Goal: Information Seeking & Learning: Find specific fact

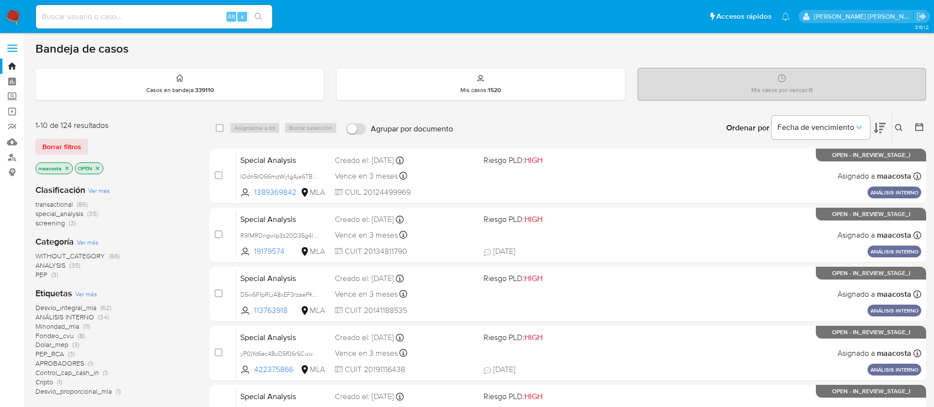
paste input "R3c9QrMHsdn8rNaGn9co7YIn"
click at [177, 17] on input "R3c9QrMHsdn8rNaGn9co7YIn" at bounding box center [154, 16] width 236 height 13
type input "R3c9QrMHsdn8rNaGn9co7YIn"
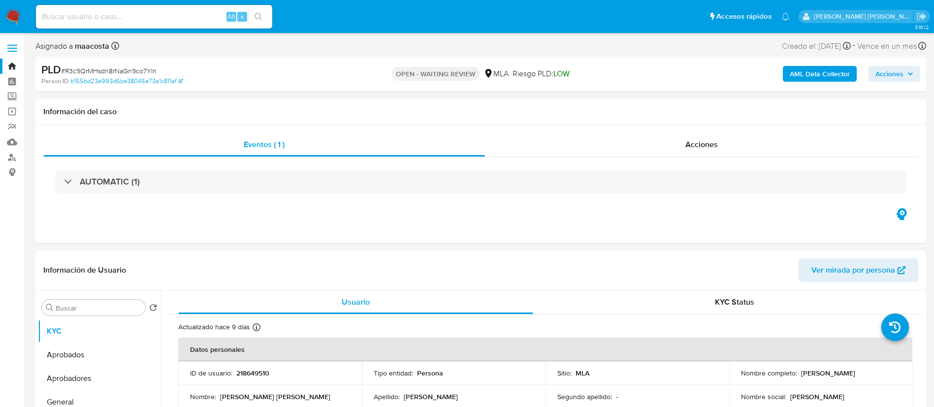
select select "10"
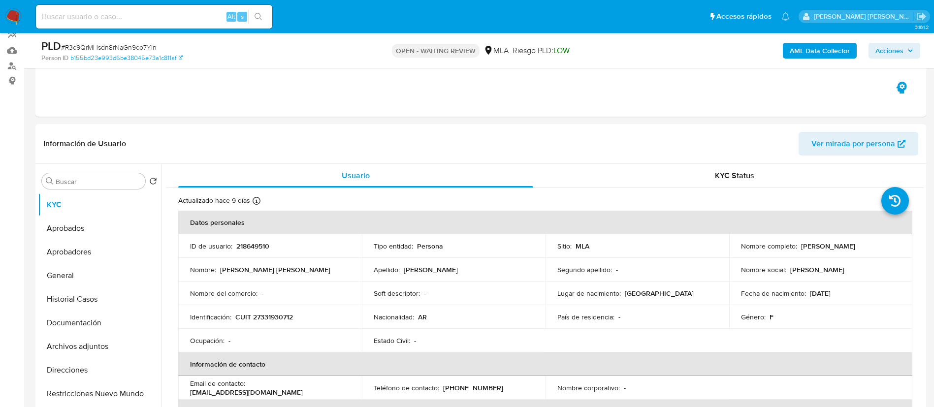
scroll to position [95, 0]
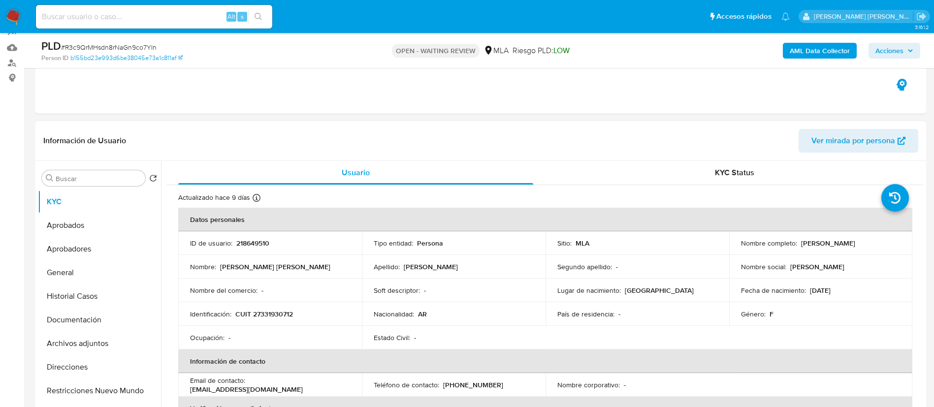
drag, startPoint x: 799, startPoint y: 241, endPoint x: 886, endPoint y: 244, distance: 87.2
click at [886, 244] on div "Nombre completo : [PERSON_NAME]" at bounding box center [821, 243] width 160 height 9
copy p "[PERSON_NAME]"
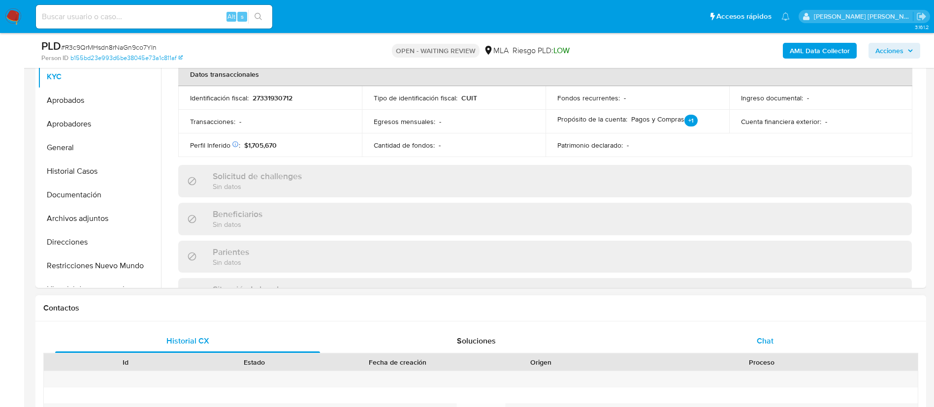
scroll to position [282, 0]
click at [764, 353] on div "Chat" at bounding box center [765, 342] width 265 height 24
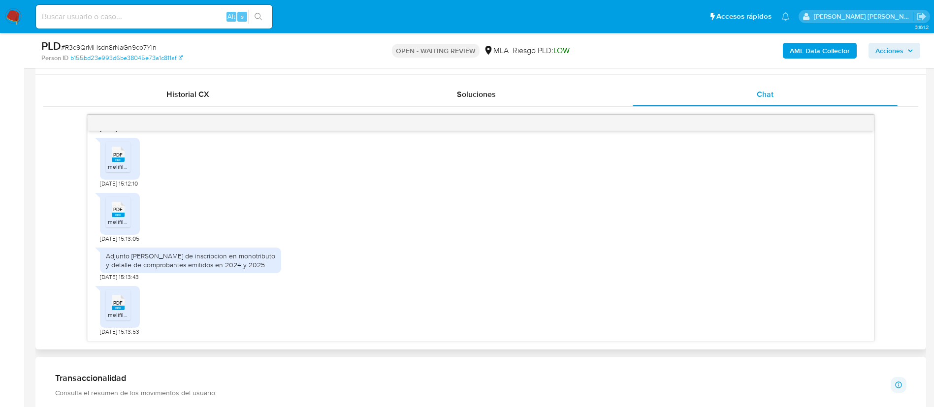
scroll to position [613, 0]
click at [23, 246] on aside "Bandeja Tablero Screening Búsqueda en Listas Watchlist Herramientas Operaciones…" at bounding box center [12, 316] width 24 height 1566
click at [120, 158] on span "PDF" at bounding box center [117, 155] width 9 height 6
click at [123, 217] on icon at bounding box center [118, 208] width 13 height 15
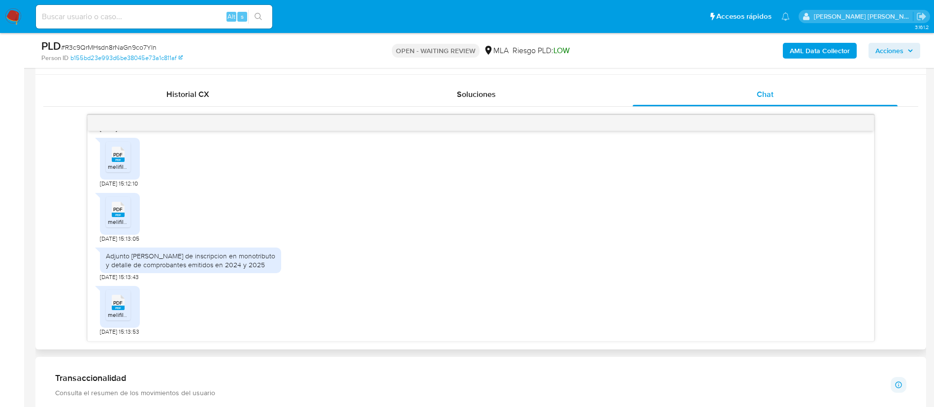
click at [121, 308] on rect at bounding box center [118, 308] width 13 height 4
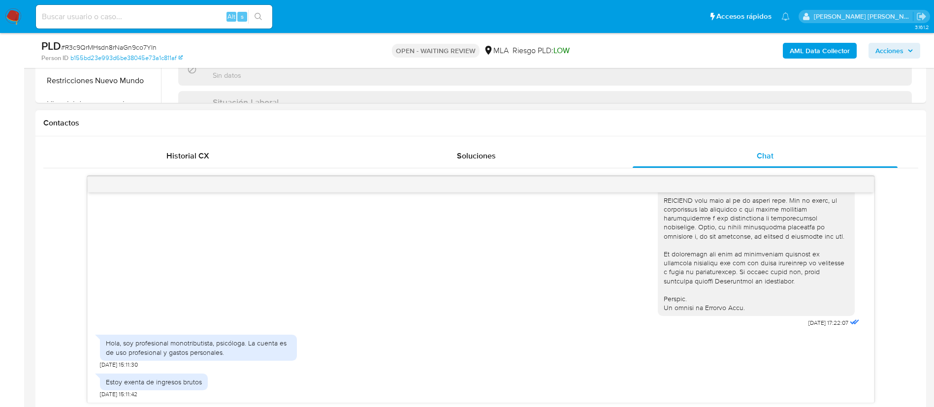
scroll to position [396, 0]
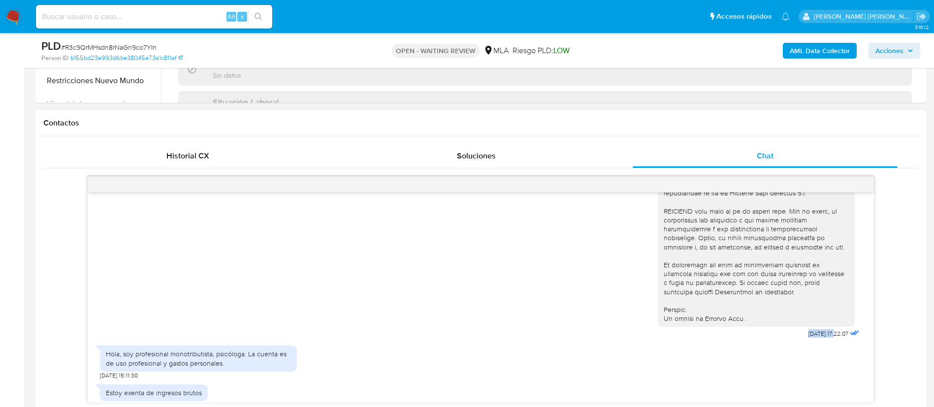
drag, startPoint x: 779, startPoint y: 351, endPoint x: 816, endPoint y: 354, distance: 36.6
click at [816, 341] on div "[DATE] 17:22:07" at bounding box center [760, 71] width 204 height 539
copy div "[DATE]"
